Goal: Transaction & Acquisition: Purchase product/service

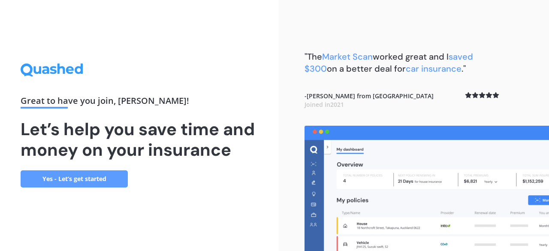
click at [81, 174] on link "Yes - Let’s get started" at bounding box center [74, 178] width 107 height 17
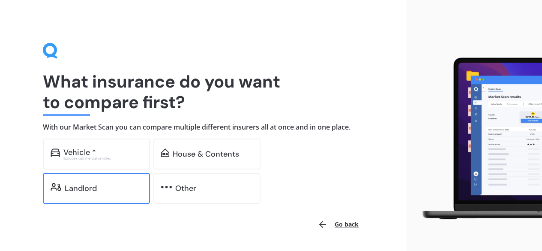
click at [88, 191] on div "Landlord" at bounding box center [81, 188] width 32 height 9
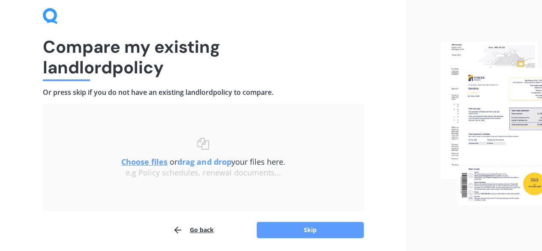
scroll to position [65, 0]
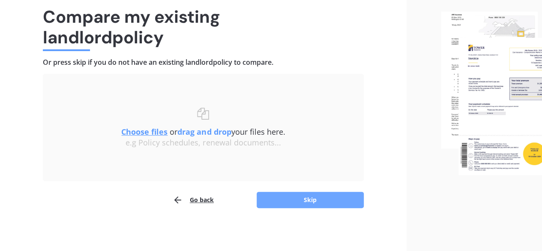
click at [305, 195] on button "Skip" at bounding box center [310, 200] width 107 height 16
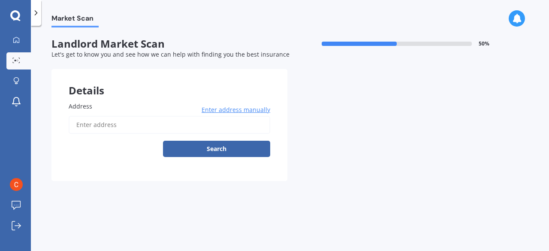
click at [153, 126] on input "Address" at bounding box center [169, 125] width 201 height 18
type input "[STREET_ADDRESS]"
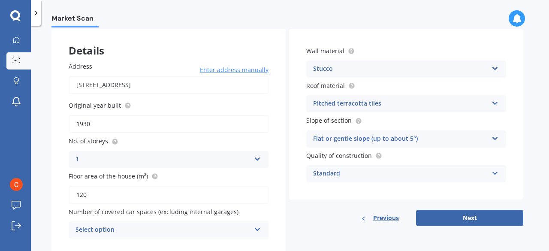
scroll to position [67, 0]
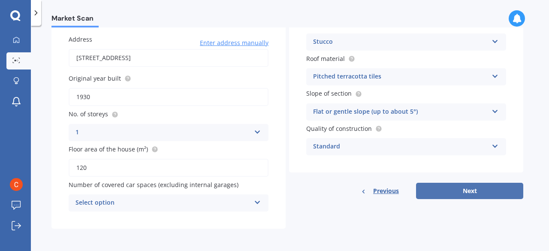
click at [459, 184] on button "Next" at bounding box center [469, 191] width 107 height 16
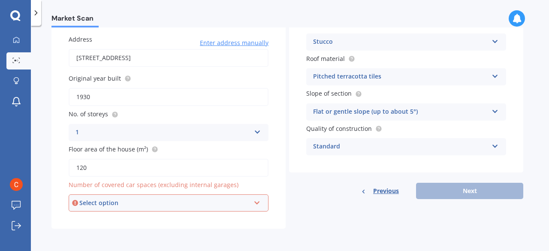
click at [231, 208] on div "Select option 0 1 2 3 4 5+" at bounding box center [169, 202] width 200 height 17
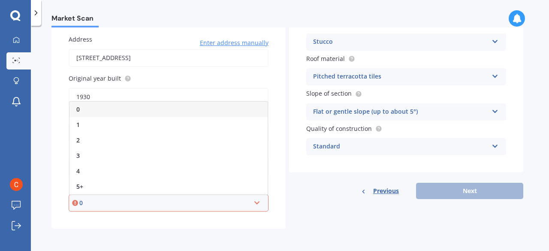
click at [231, 208] on div "0 0 1 2 3 4 5+" at bounding box center [169, 202] width 200 height 17
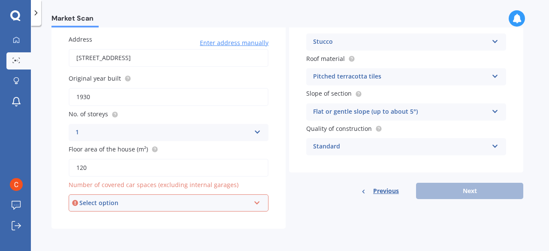
click at [201, 198] on div "Select option" at bounding box center [164, 202] width 171 height 9
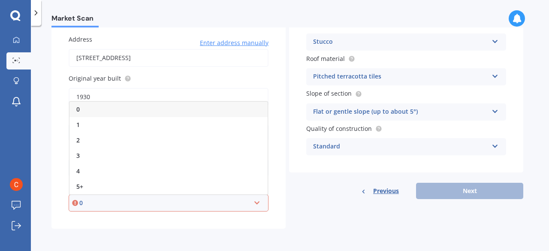
click at [154, 105] on div "0" at bounding box center [168, 109] width 198 height 15
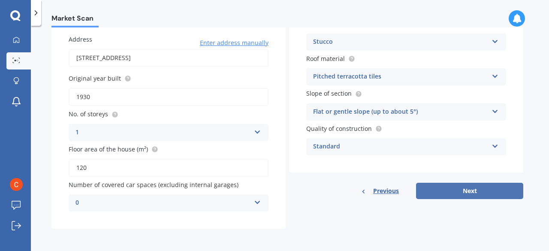
click at [484, 191] on button "Next" at bounding box center [469, 191] width 107 height 16
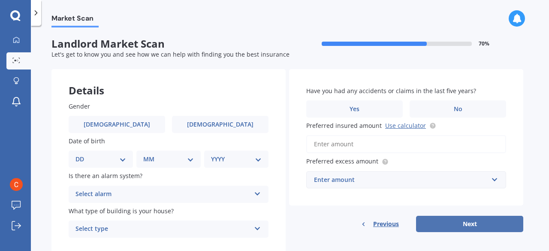
scroll to position [27, 0]
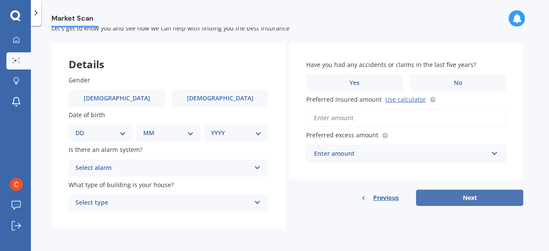
click at [484, 191] on button "Next" at bounding box center [469, 197] width 107 height 16
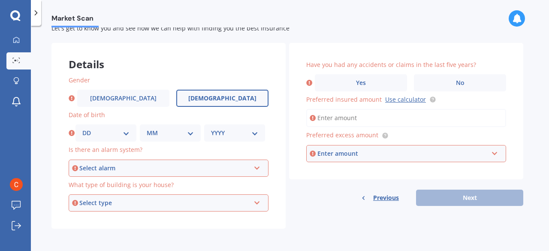
scroll to position [0, 0]
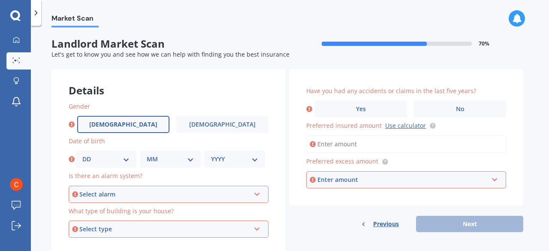
click at [121, 125] on span "[DEMOGRAPHIC_DATA]" at bounding box center [123, 124] width 68 height 7
click at [0, 0] on input "[DEMOGRAPHIC_DATA]" at bounding box center [0, 0] width 0 height 0
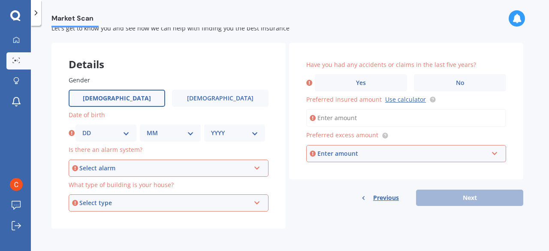
click at [121, 125] on div "DD 01 02 03 04 05 06 07 08 09 10 11 12 13 14 15 16 17 18 19 20 21 22 23 24 25 2…" at bounding box center [105, 132] width 61 height 17
click at [113, 129] on select "DD 01 02 03 04 05 06 07 08 09 10 11 12 13 14 15 16 17 18 19 20 21 22 23 24 25 2…" at bounding box center [105, 132] width 47 height 9
select select "08"
click at [82, 128] on select "DD 01 02 03 04 05 06 07 08 09 10 11 12 13 14 15 16 17 18 19 20 21 22 23 24 25 2…" at bounding box center [105, 132] width 47 height 9
click at [158, 132] on select "MM 01 02 03 04 05 06 07 08 09 10 11 12" at bounding box center [170, 132] width 47 height 9
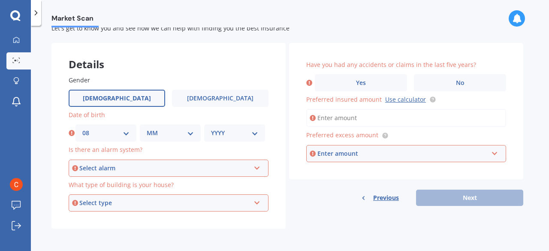
select select "03"
click at [147, 128] on select "MM 01 02 03 04 05 06 07 08 09 10 11 12" at bounding box center [170, 132] width 47 height 9
click at [237, 133] on select "YYYY 2009 2008 2007 2006 2005 2004 2003 2002 2001 2000 1999 1998 1997 1996 1995…" at bounding box center [234, 132] width 47 height 9
select select "1978"
click at [211, 128] on select "YYYY 2009 2008 2007 2006 2005 2004 2003 2002 2001 2000 1999 1998 1997 1996 1995…" at bounding box center [234, 132] width 47 height 9
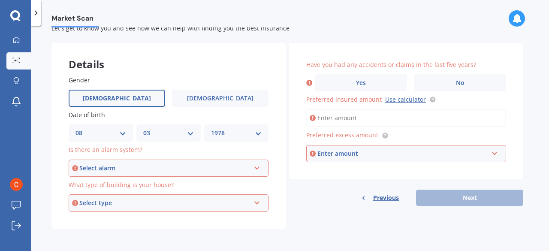
click at [168, 164] on div "Select alarm" at bounding box center [164, 167] width 171 height 9
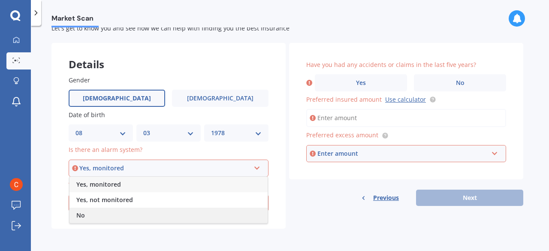
click at [111, 217] on div "No" at bounding box center [168, 214] width 198 height 15
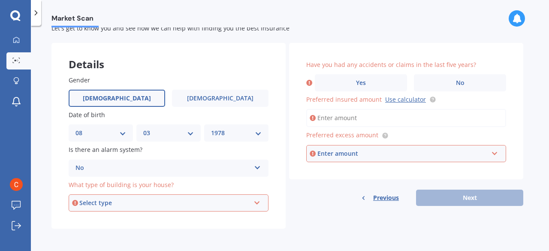
click at [128, 203] on div "Select type" at bounding box center [164, 202] width 171 height 9
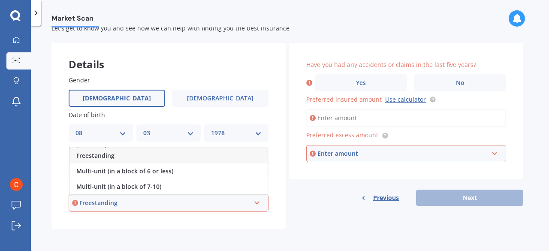
click at [117, 159] on div "Freestanding" at bounding box center [168, 155] width 198 height 15
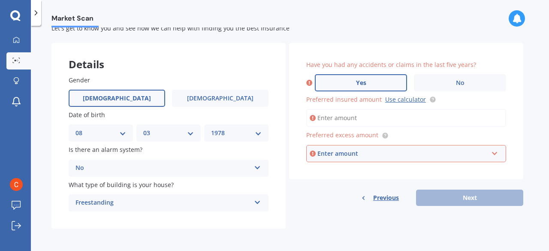
click at [375, 78] on label "Yes" at bounding box center [361, 82] width 92 height 17
click at [0, 0] on input "Yes" at bounding box center [0, 0] width 0 height 0
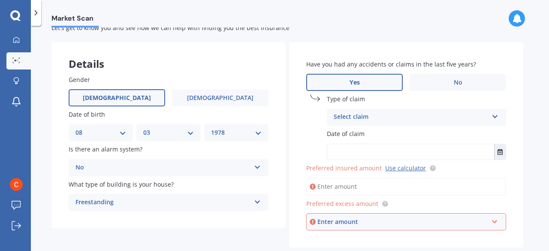
click at [359, 115] on div "Select claim" at bounding box center [410, 117] width 154 height 10
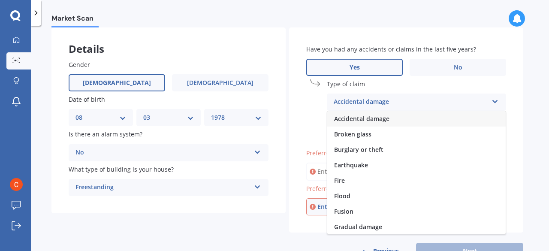
scroll to position [42, 0]
click at [358, 195] on div "Flood" at bounding box center [416, 195] width 178 height 15
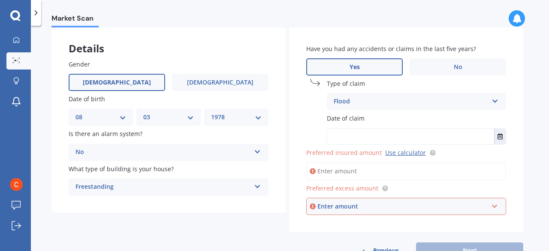
click at [351, 139] on input "text" at bounding box center [410, 136] width 167 height 15
click at [502, 131] on button "Select date" at bounding box center [500, 136] width 12 height 15
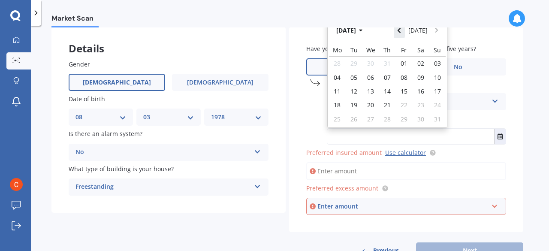
click at [401, 34] on button "Navigate back" at bounding box center [398, 30] width 11 height 15
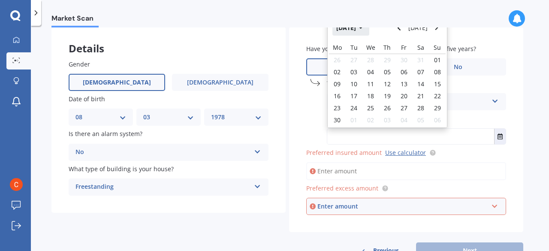
click at [356, 36] on button "[DATE]" at bounding box center [350, 27] width 37 height 15
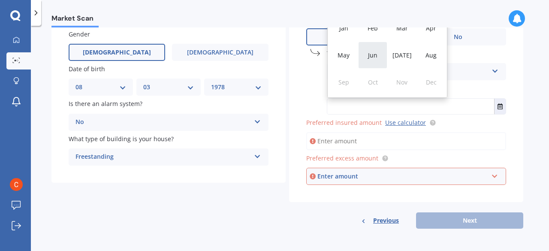
scroll to position [0, 0]
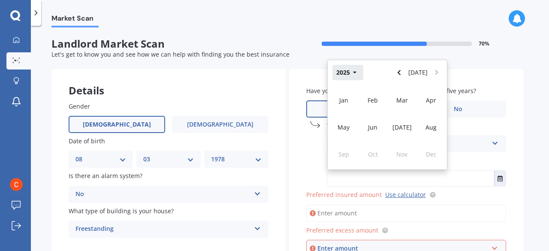
click at [353, 74] on icon "button" at bounding box center [355, 72] width 4 height 6
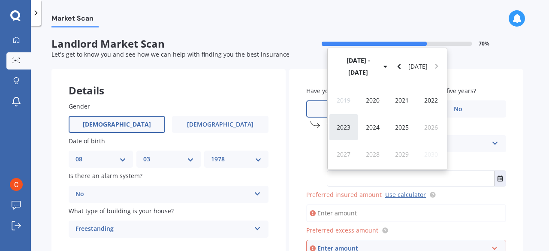
click at [349, 131] on span "2023" at bounding box center [343, 127] width 14 height 8
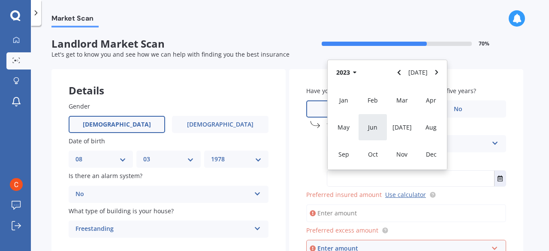
click at [370, 135] on div "Jun" at bounding box center [372, 127] width 29 height 27
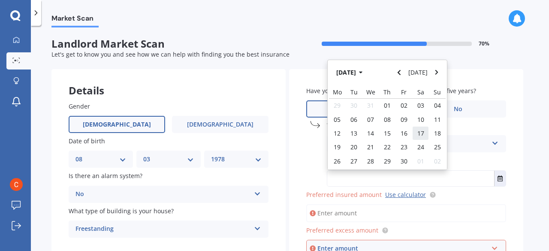
click at [418, 134] on span "17" at bounding box center [420, 133] width 7 height 8
type input "[DATE]"
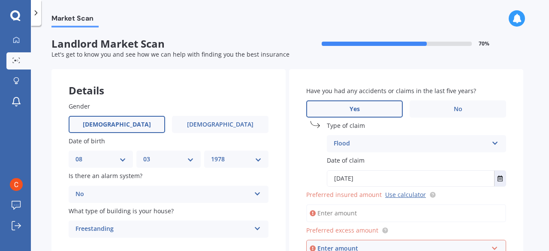
scroll to position [72, 0]
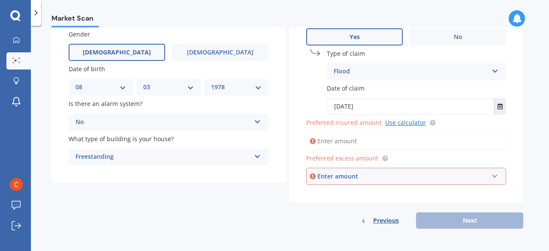
click at [409, 123] on link "Use calculator" at bounding box center [405, 122] width 41 height 8
click at [358, 182] on input "text" at bounding box center [403, 176] width 192 height 16
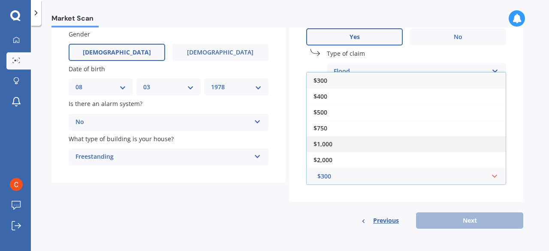
click at [372, 138] on div "$1,000" at bounding box center [405, 144] width 199 height 16
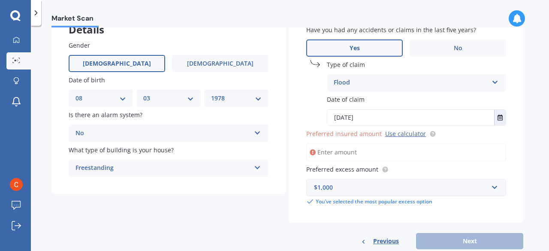
scroll to position [81, 0]
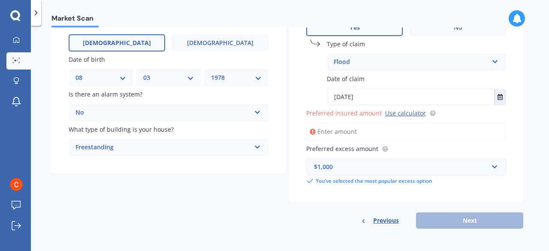
click at [358, 140] on input "Preferred insured amount Use calculator" at bounding box center [406, 132] width 200 height 18
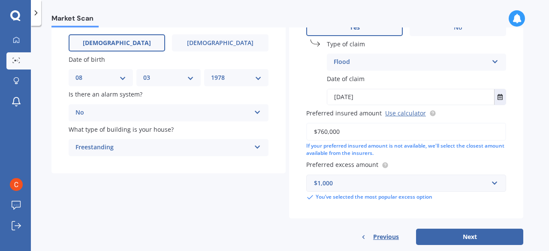
scroll to position [98, 0]
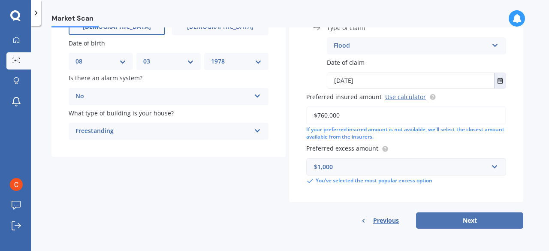
type input "$760,000"
click at [444, 225] on button "Next" at bounding box center [469, 220] width 107 height 16
select select "08"
select select "03"
select select "1978"
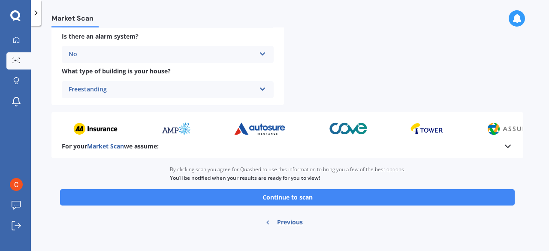
scroll to position [368, 0]
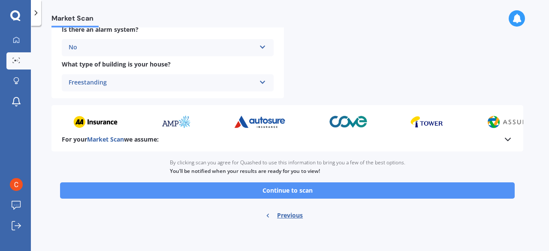
click at [369, 193] on button "Continue to scan" at bounding box center [287, 190] width 454 height 16
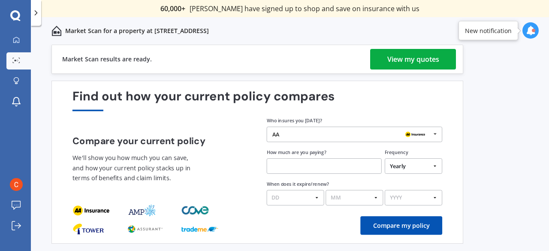
click at [412, 61] on div "View my quotes" at bounding box center [413, 59] width 52 height 21
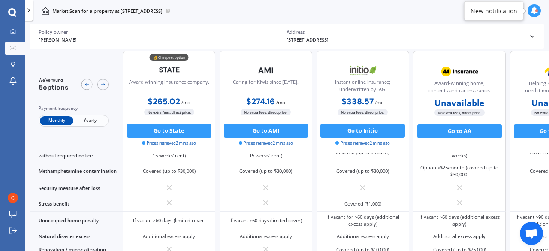
scroll to position [409, 2]
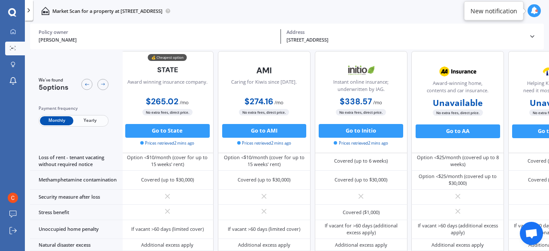
click at [97, 122] on span "Yearly" at bounding box center [89, 120] width 33 height 9
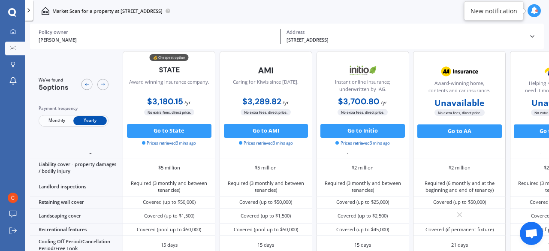
scroll to position [0, 0]
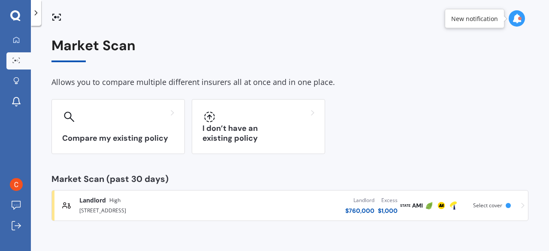
click at [520, 20] on icon at bounding box center [516, 18] width 9 height 9
click at [522, 206] on icon at bounding box center [522, 205] width 3 height 6
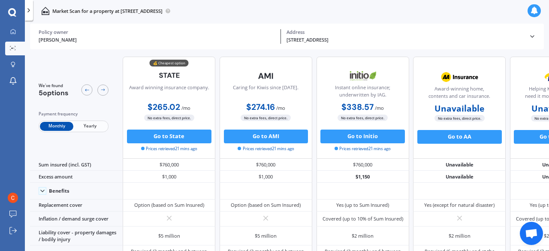
click at [90, 126] on span "Yearly" at bounding box center [89, 126] width 33 height 9
